Goal: Check status

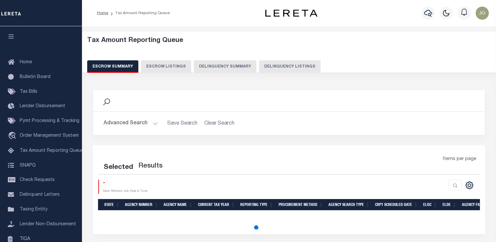
select select "100"
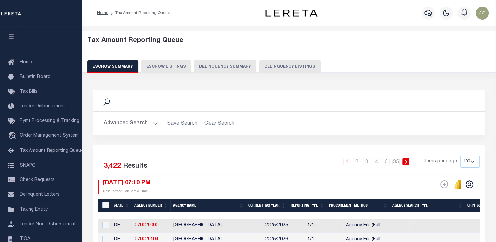
click at [267, 72] on button "Delinquency Listings" at bounding box center [290, 66] width 62 height 12
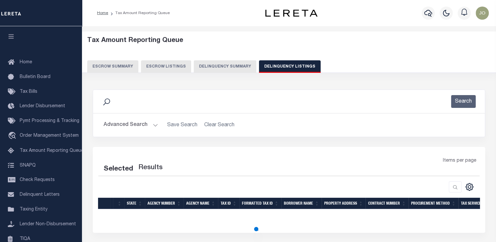
select select "100"
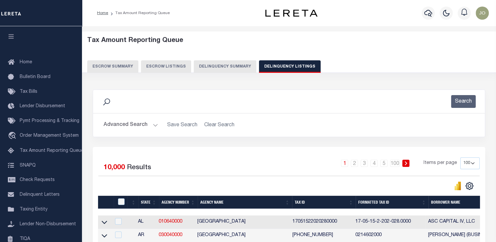
click at [147, 124] on button "Advanced Search" at bounding box center [131, 125] width 54 height 13
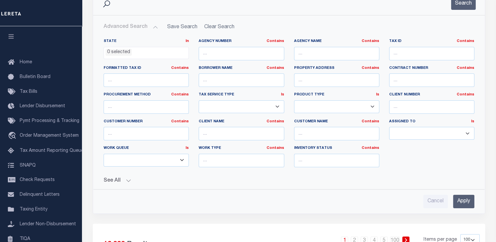
scroll to position [102, 0]
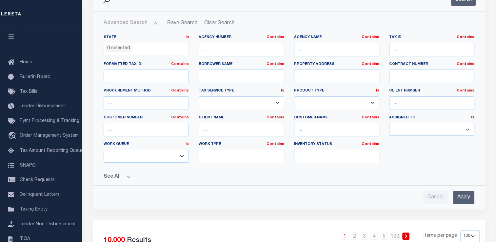
click at [124, 175] on button "See All" at bounding box center [289, 177] width 371 height 6
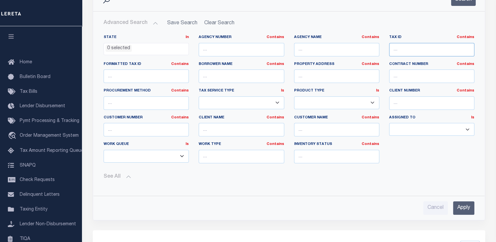
click at [394, 49] on input "text" at bounding box center [431, 49] width 85 height 13
paste input "101406032524810116"
type input "101406032524810116"
click at [465, 203] on input "Apply" at bounding box center [463, 207] width 21 height 13
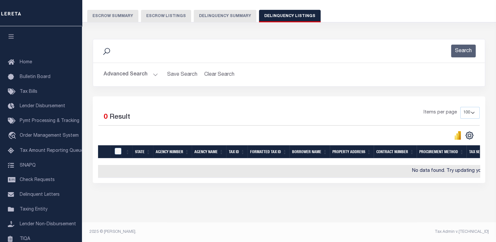
scroll to position [55, 0]
click at [151, 71] on button "Advanced Search" at bounding box center [131, 74] width 54 height 13
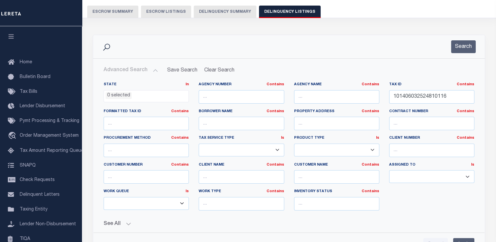
click at [458, 239] on input "Apply" at bounding box center [463, 244] width 21 height 13
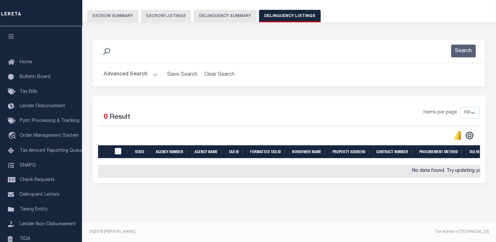
click at [206, 15] on button "Delinquency Summary" at bounding box center [225, 16] width 63 height 12
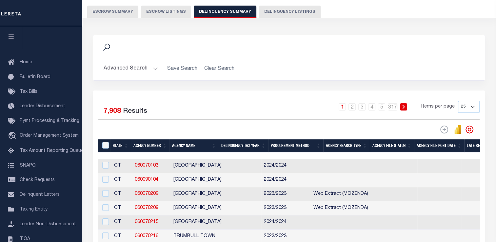
click at [272, 11] on button "Delinquency Listings" at bounding box center [290, 12] width 62 height 12
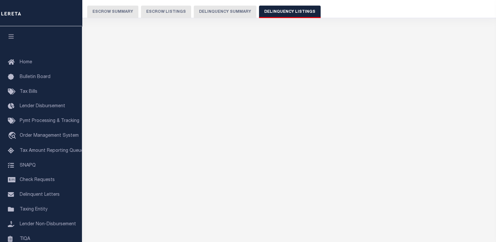
scroll to position [49, 0]
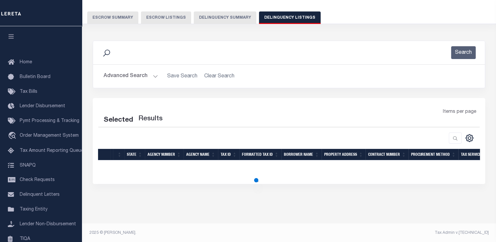
click at [120, 81] on button "Advanced Search" at bounding box center [131, 76] width 54 height 13
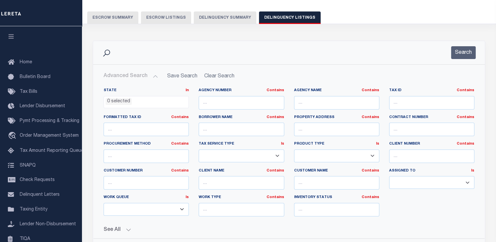
select select "100"
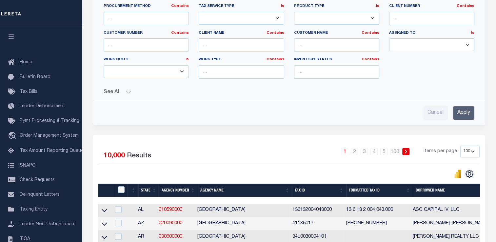
scroll to position [0, 0]
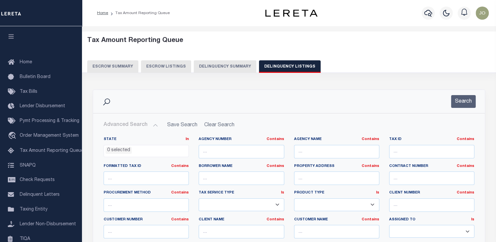
click at [236, 69] on button "Delinquency Summary" at bounding box center [225, 66] width 63 height 12
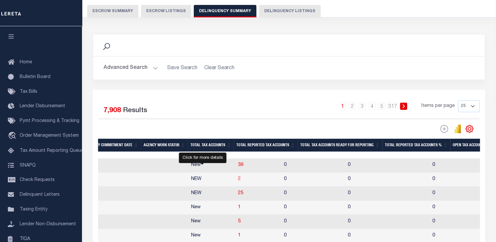
click at [238, 180] on span "2" at bounding box center [239, 179] width 3 height 5
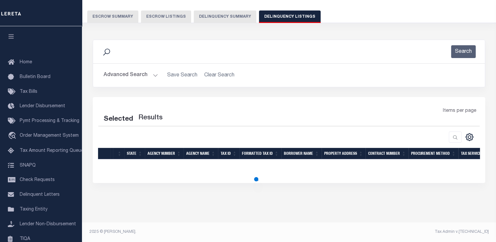
select select "100"
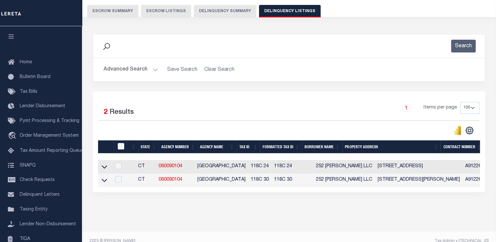
scroll to position [49, 0]
